Goal: Transaction & Acquisition: Purchase product/service

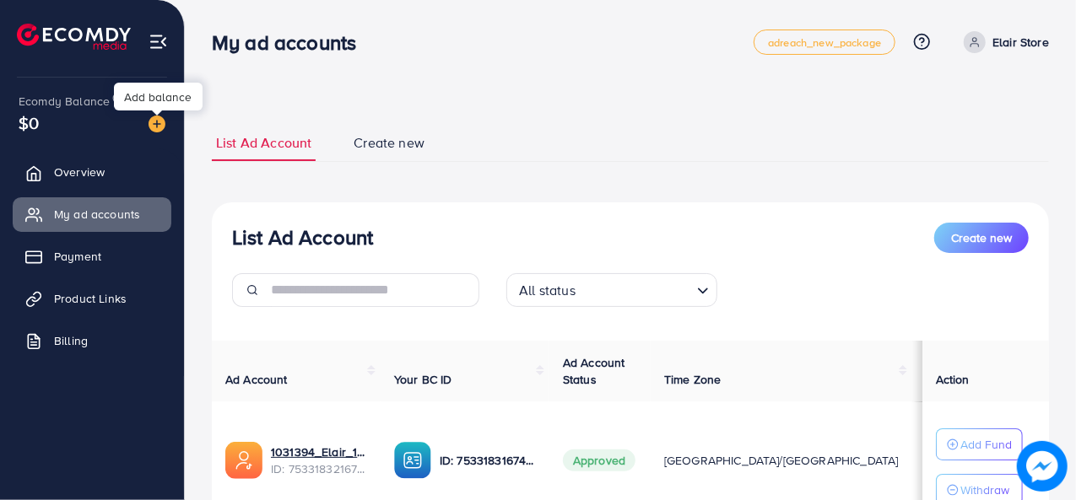
click at [158, 121] on img at bounding box center [156, 124] width 17 height 17
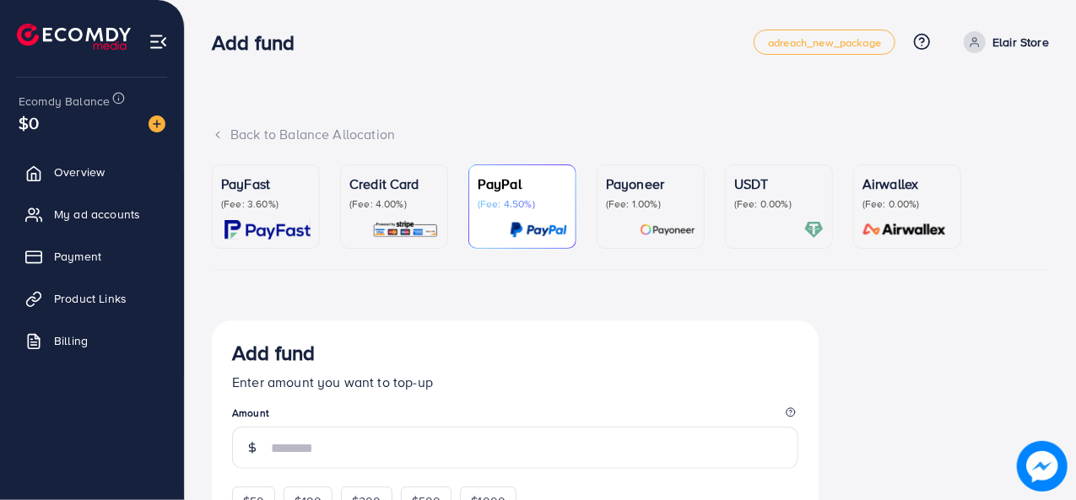
click at [656, 205] on p "(Fee: 1.00%)" at bounding box center [650, 203] width 89 height 13
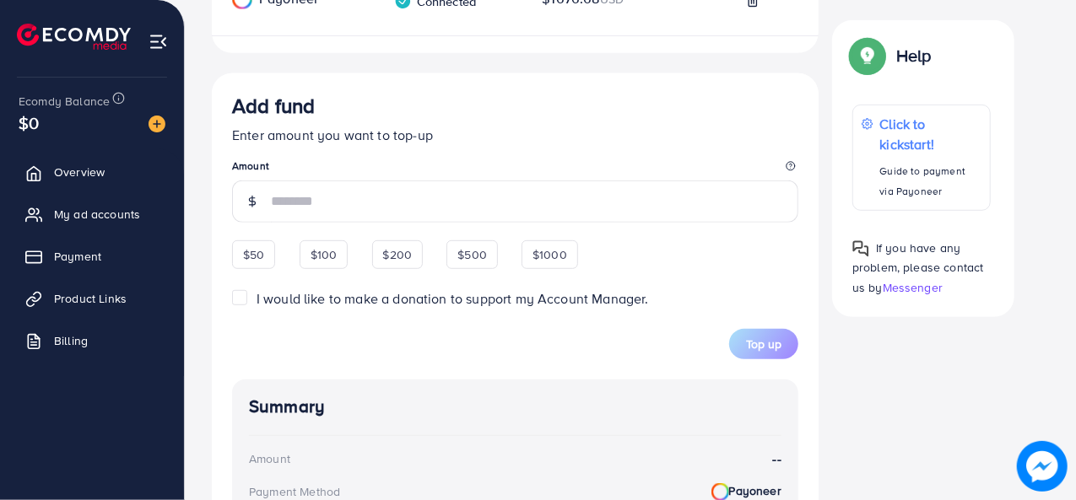
scroll to position [422, 0]
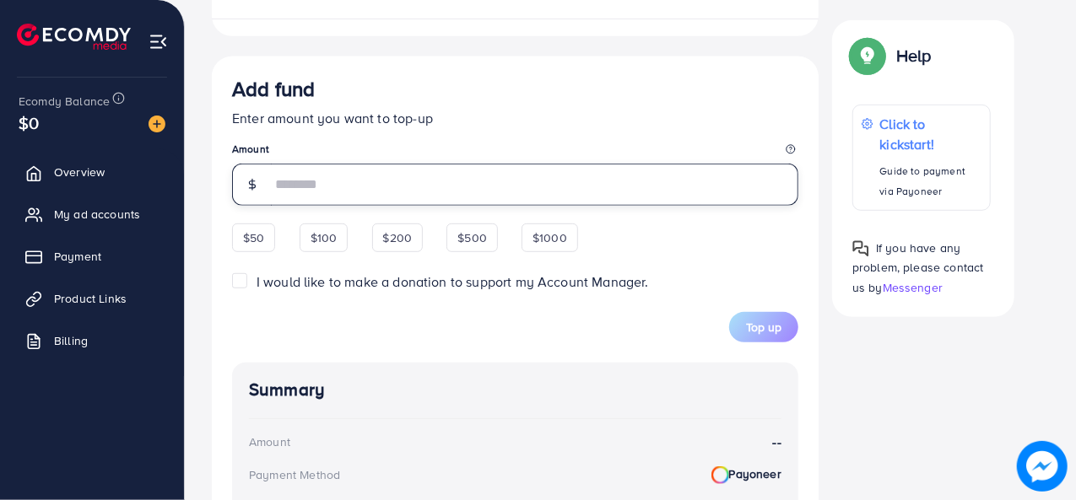
click at [310, 191] on input "number" at bounding box center [534, 185] width 527 height 42
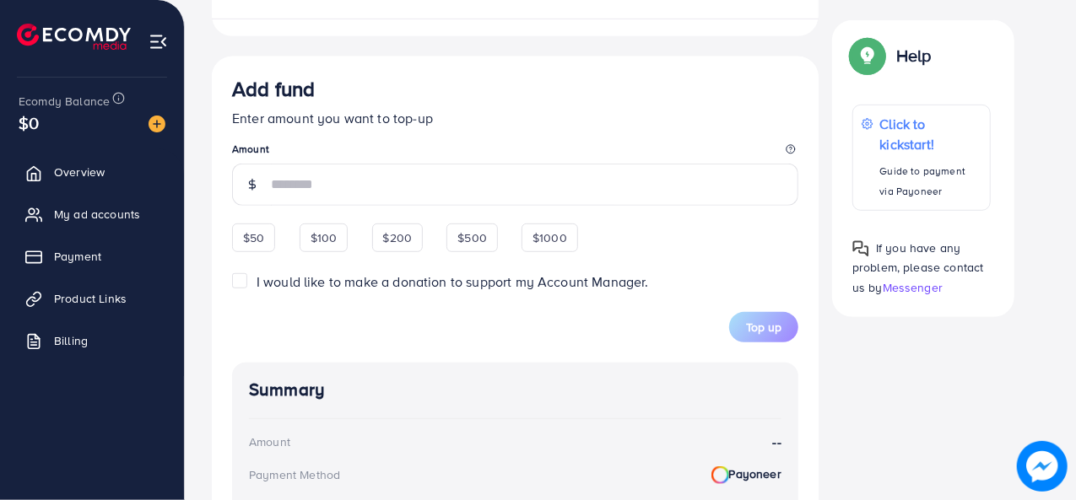
click at [326, 245] on div "$100" at bounding box center [323, 238] width 49 height 29
type input "***"
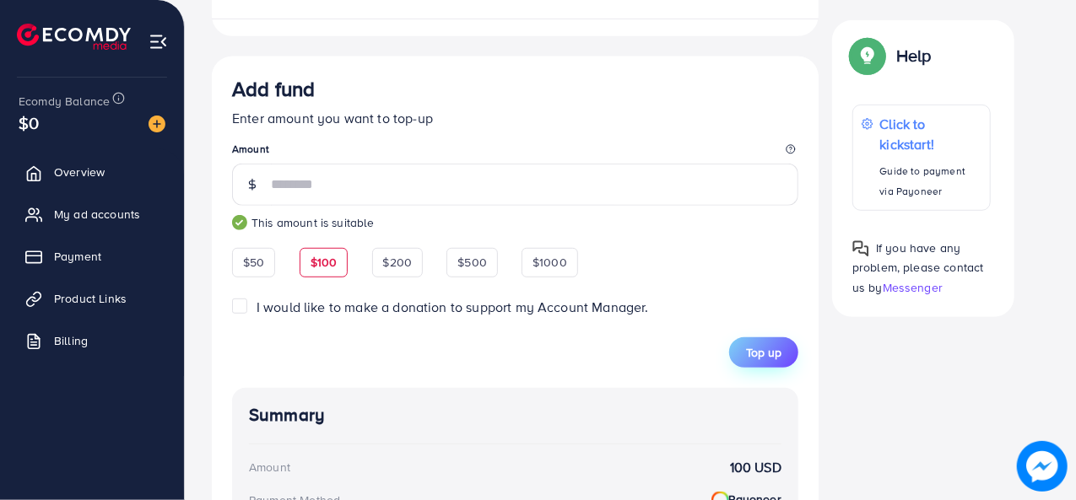
click at [766, 355] on span "Top up" at bounding box center [763, 352] width 35 height 17
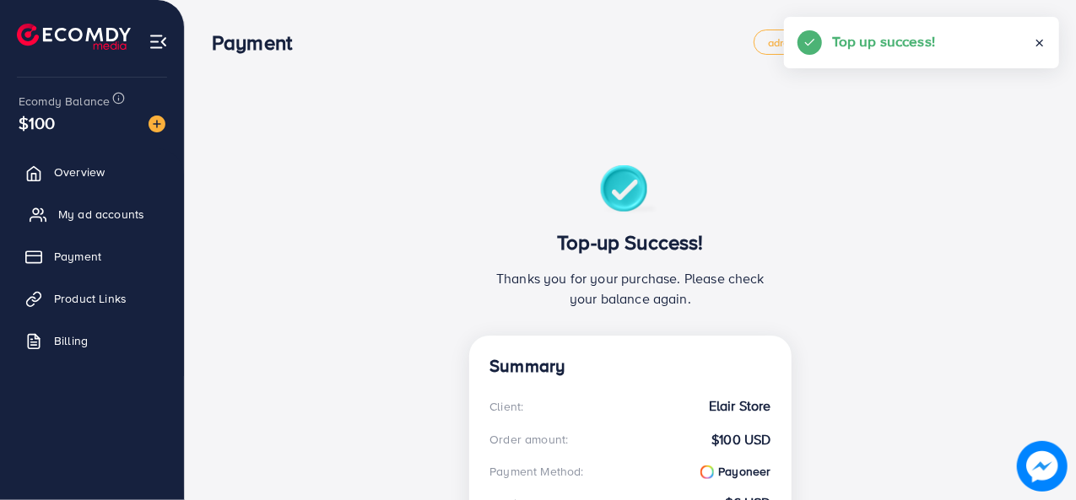
click at [61, 213] on span "My ad accounts" at bounding box center [101, 214] width 86 height 17
